Goal: Information Seeking & Learning: Find specific page/section

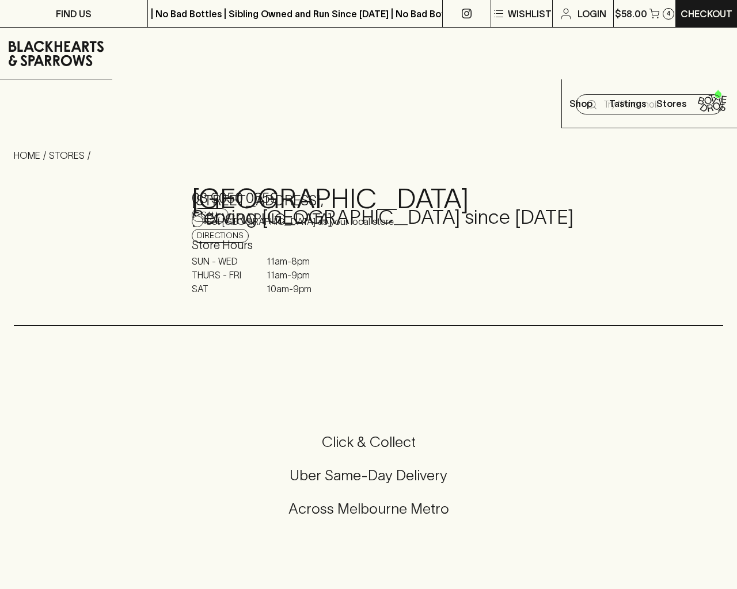
scroll to position [527, 0]
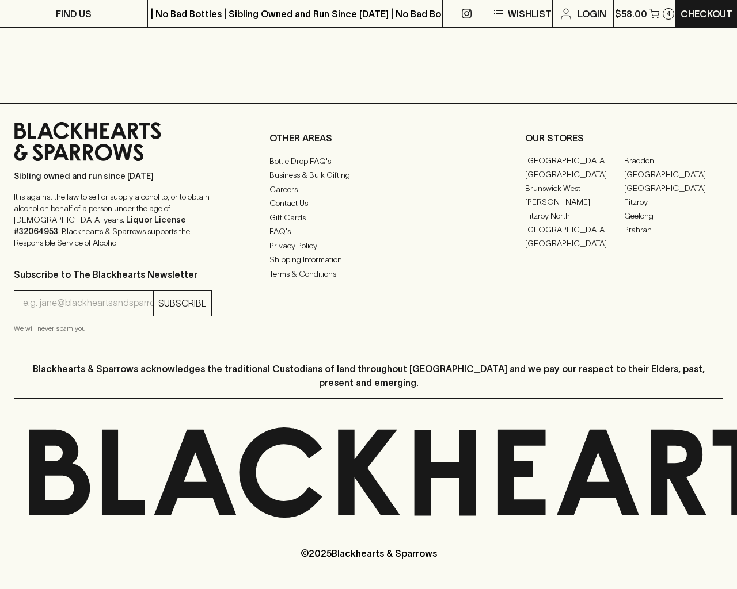
type input "[EMAIL_ADDRESS]"
type input "1"
type input "e"
type input "Elderton E Series Chardonnay 2023"
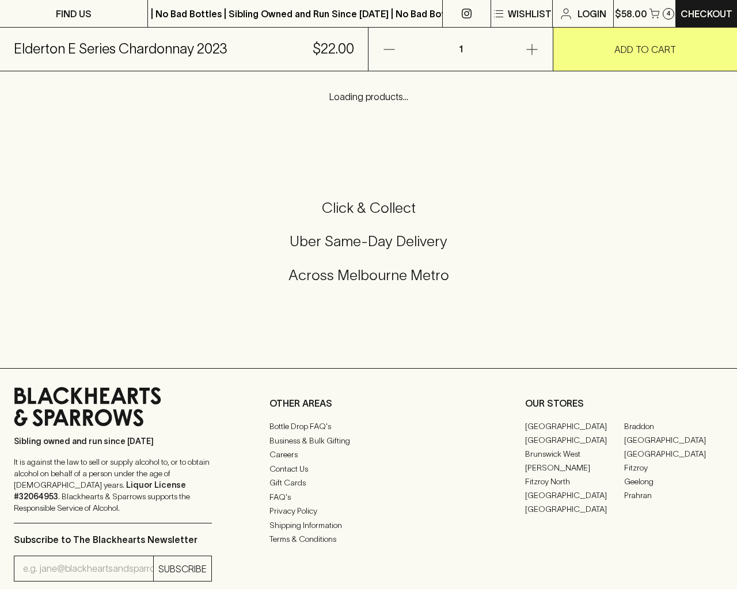
scroll to position [695, 0]
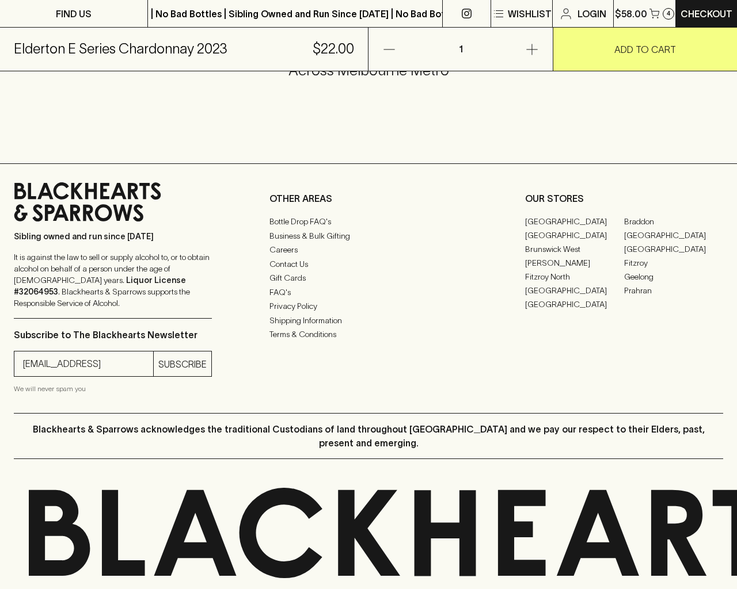
type input "[EMAIL_ADDRESS]"
type input "e"
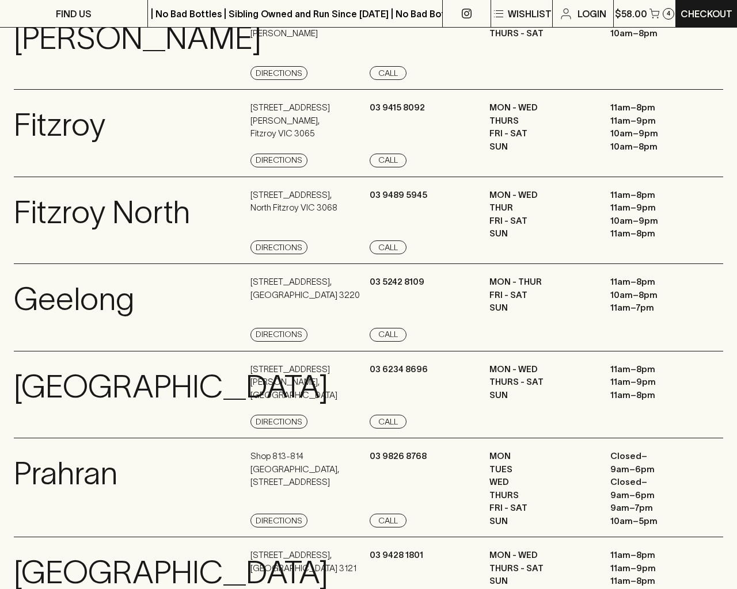
scroll to position [1545, 0]
